Goal: Navigation & Orientation: Find specific page/section

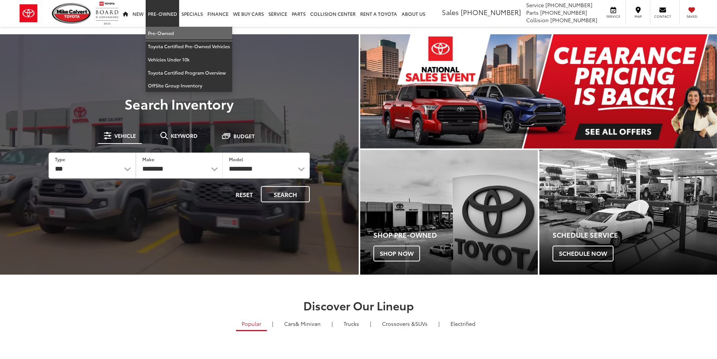
click at [166, 32] on link "Pre-Owned" at bounding box center [189, 33] width 87 height 13
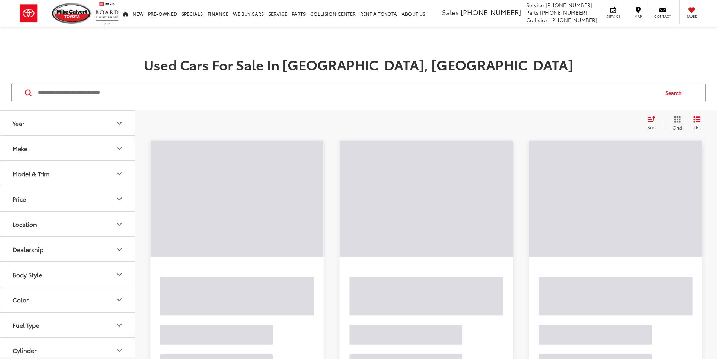
click at [63, 170] on button "Model & Trim" at bounding box center [68, 173] width 136 height 24
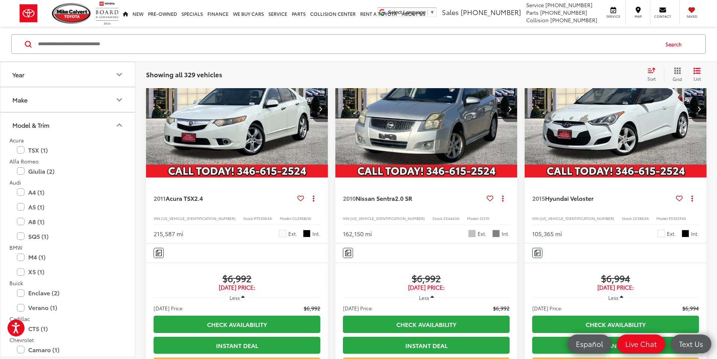
scroll to position [527, 0]
